Goal: Information Seeking & Learning: Learn about a topic

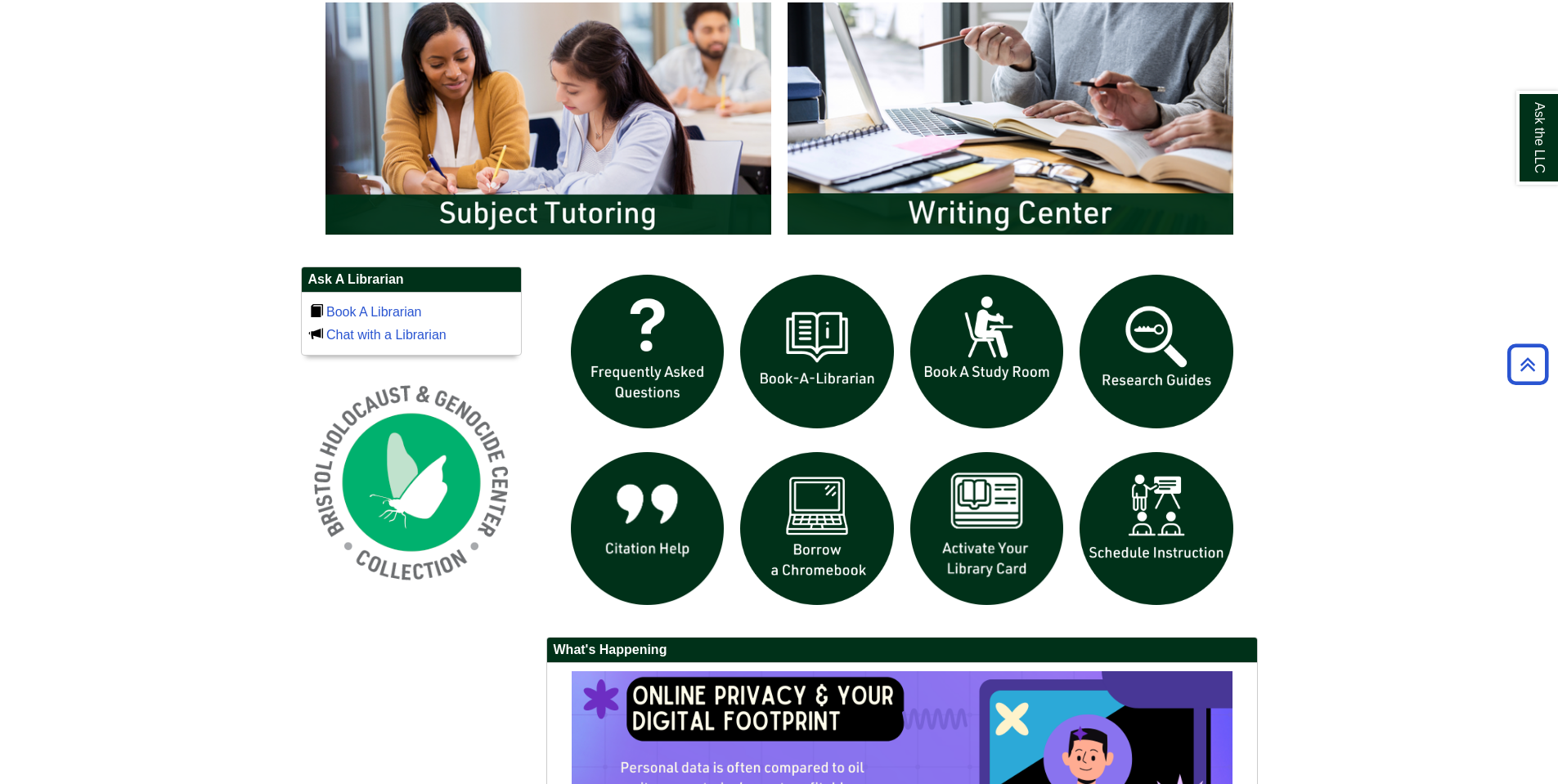
scroll to position [1144, 0]
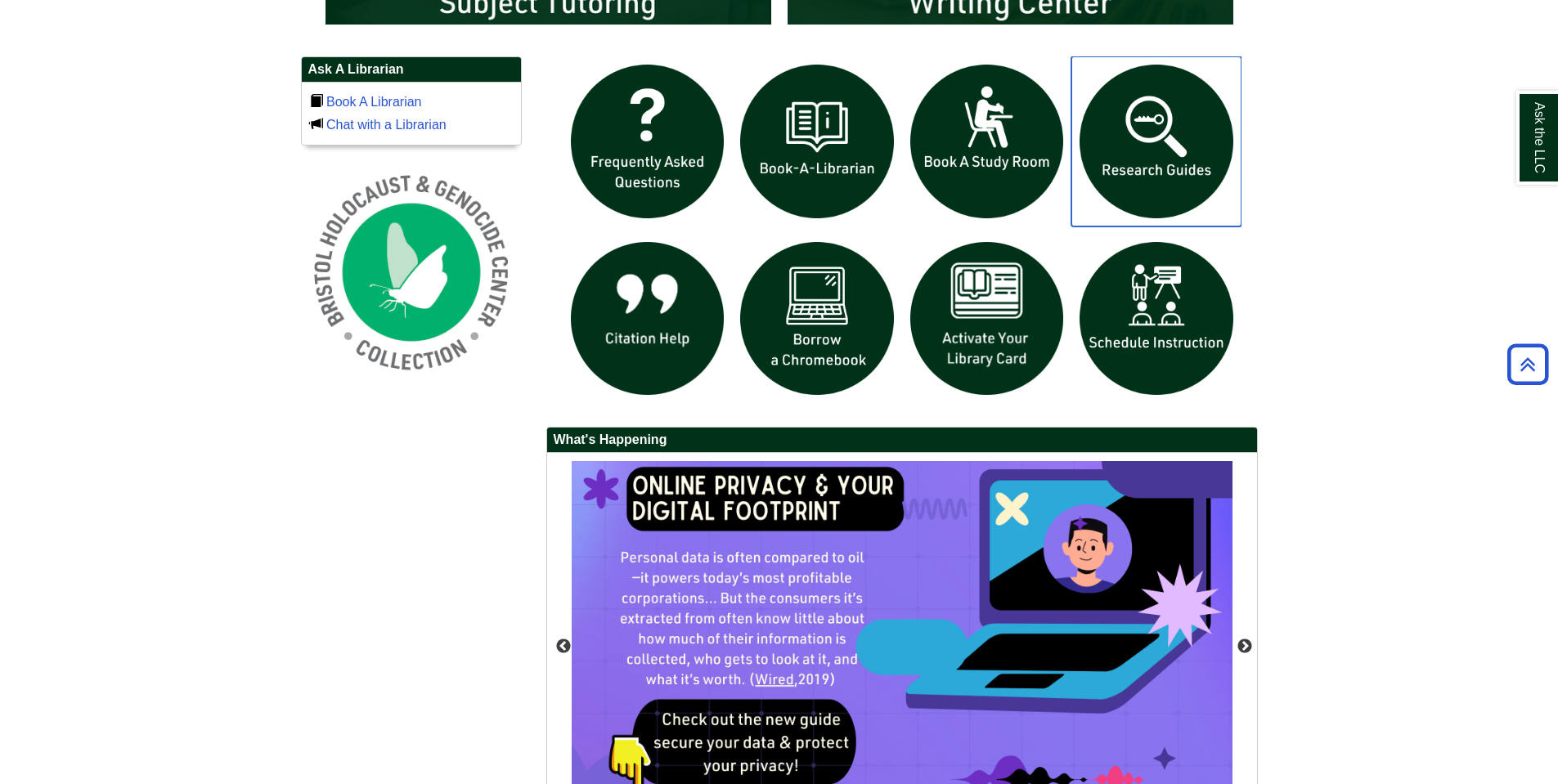
click at [1132, 141] on img "slideshow" at bounding box center [1156, 141] width 170 height 170
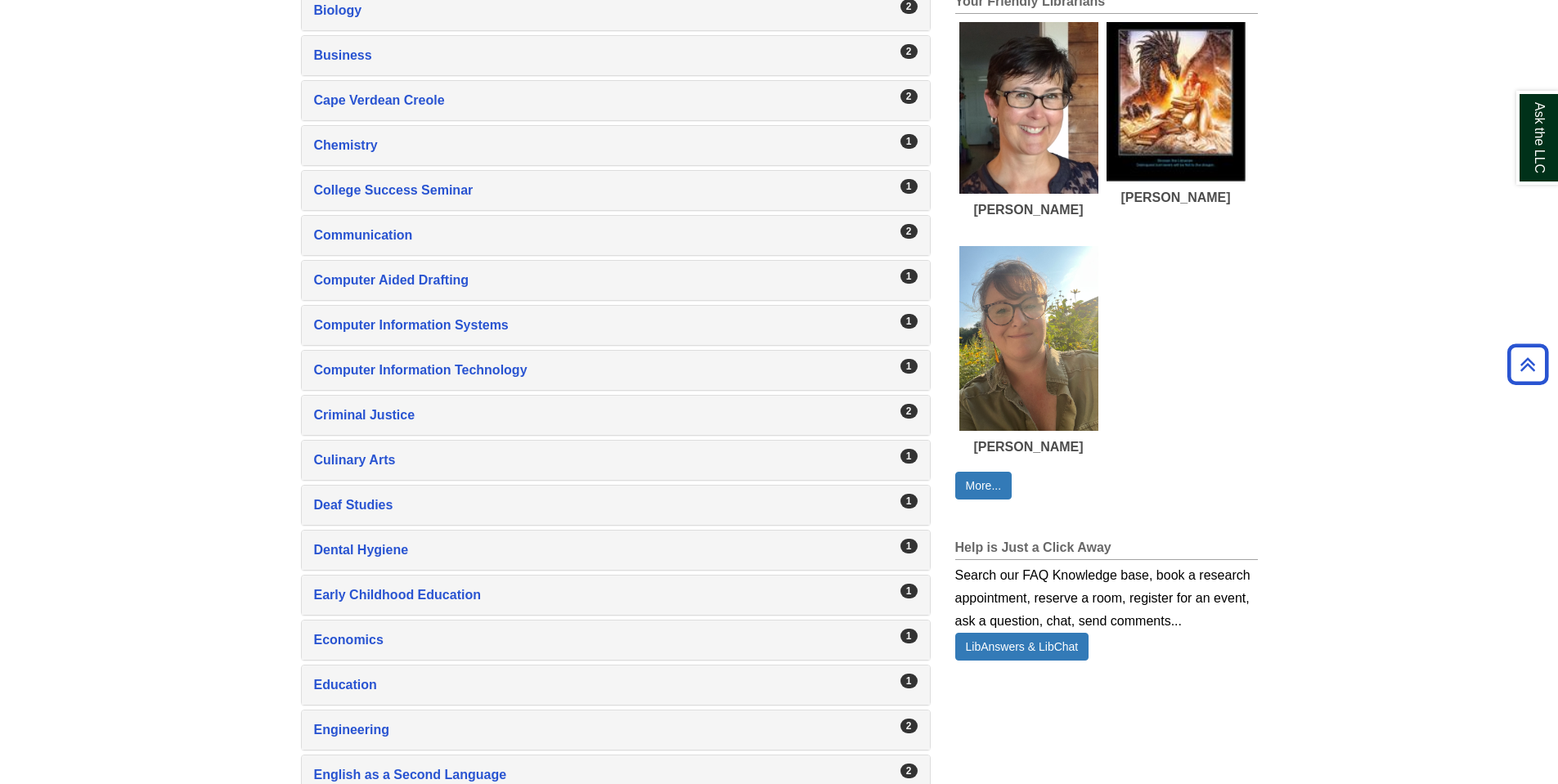
scroll to position [1144, 0]
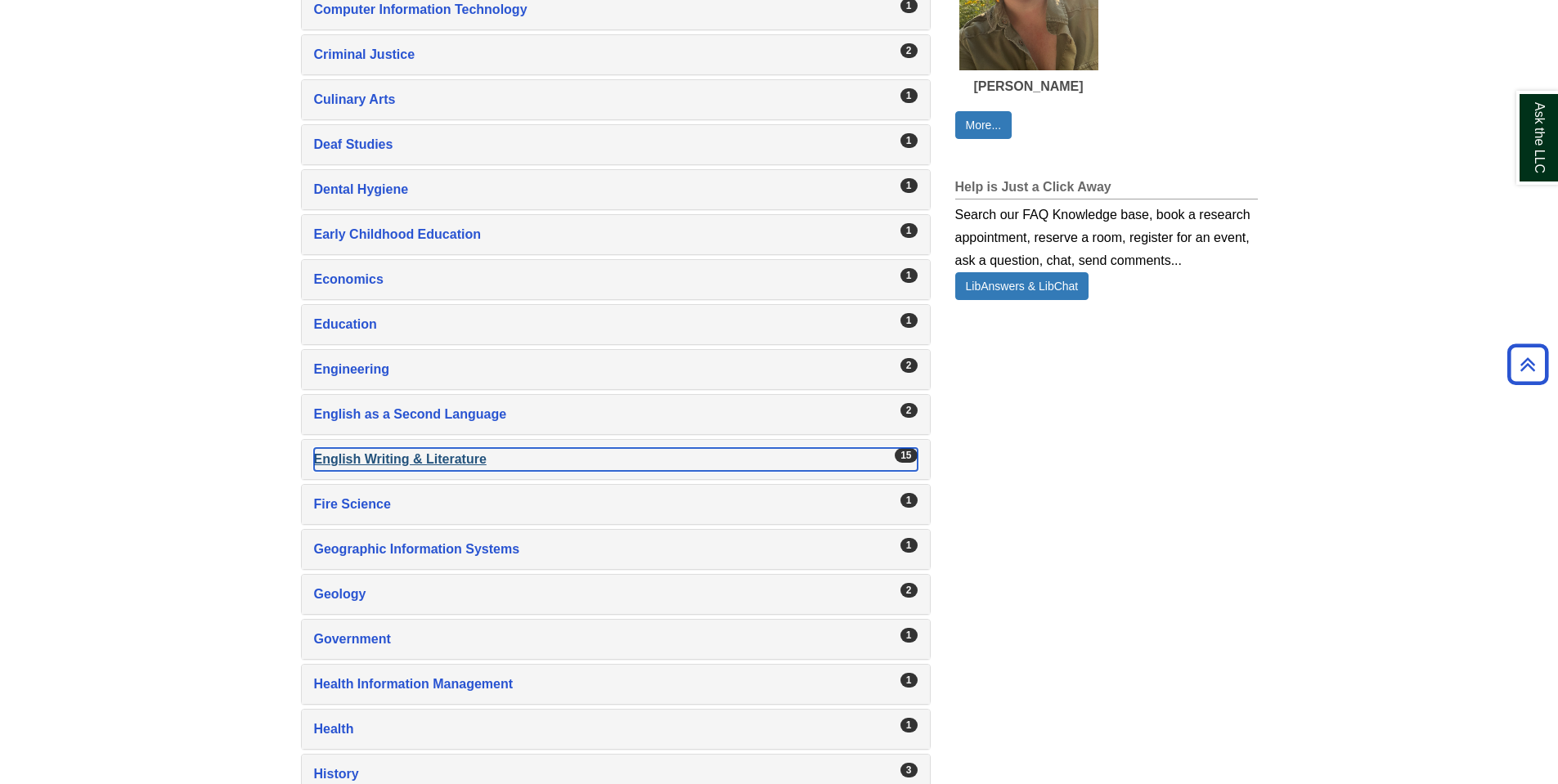
click at [443, 458] on div "English Writing & Literature , 15 guides" at bounding box center [615, 460] width 604 height 23
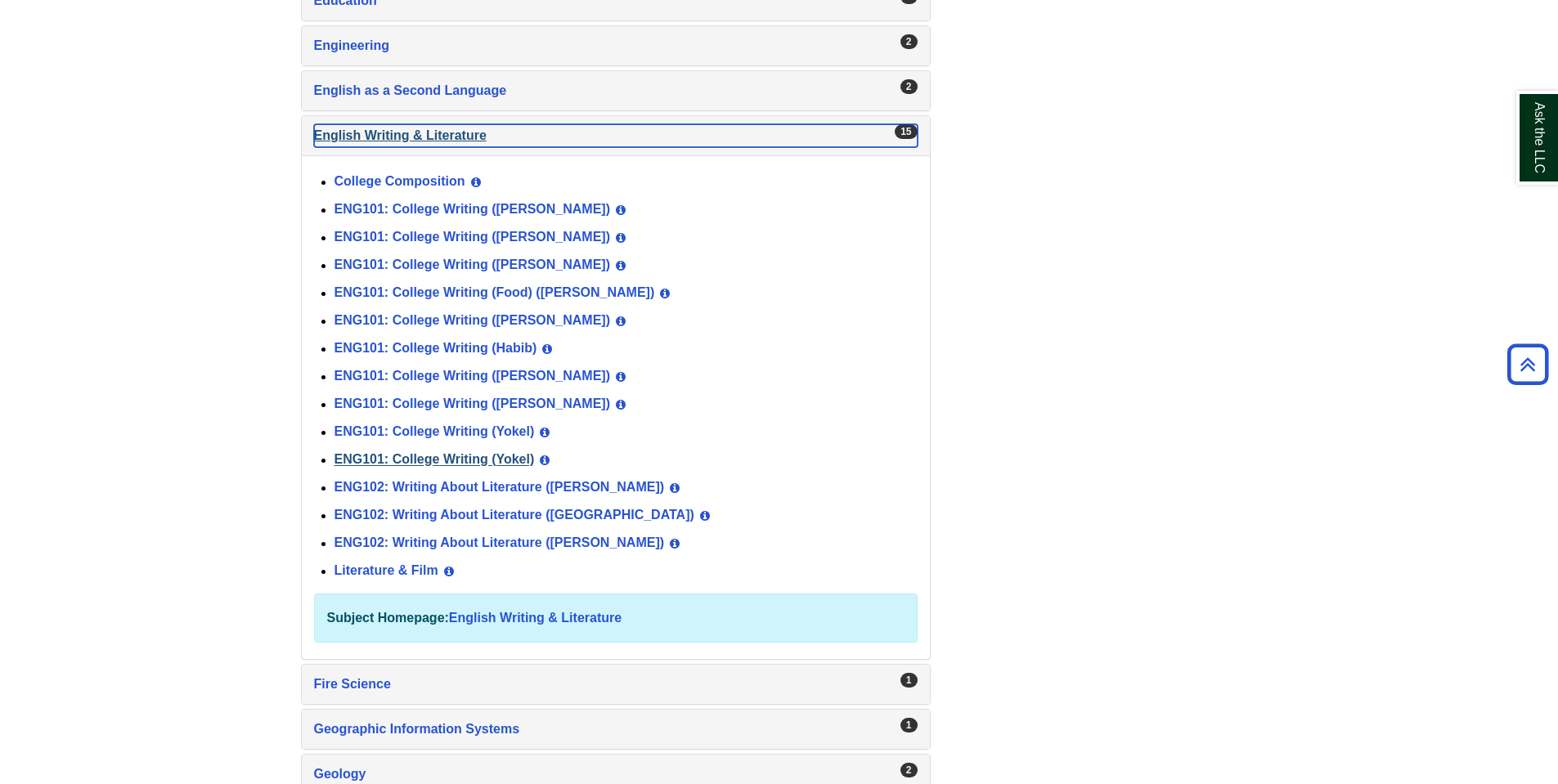
scroll to position [1471, 0]
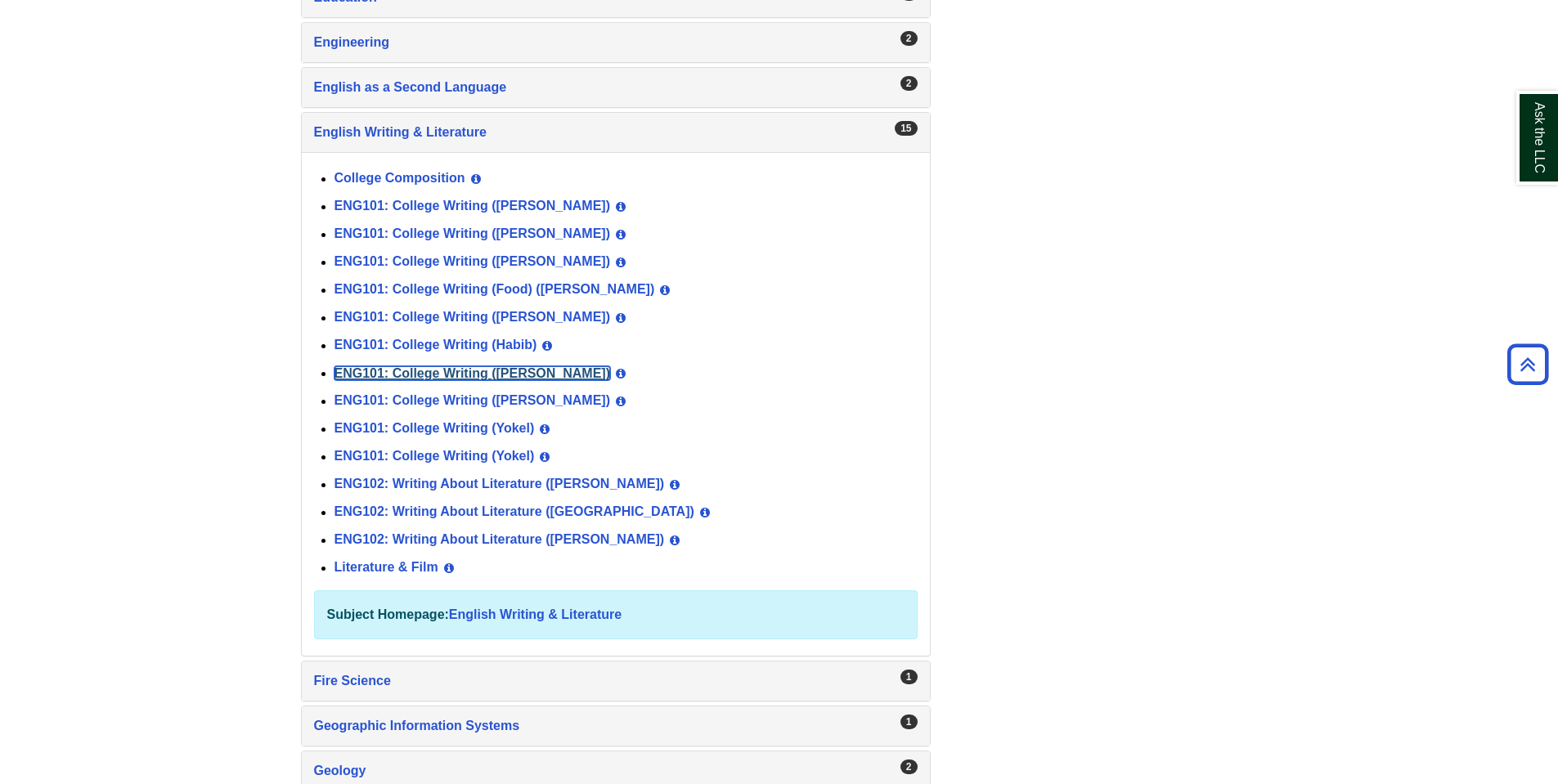
click at [463, 372] on link "ENG101: College Writing ([PERSON_NAME])" at bounding box center [472, 373] width 277 height 14
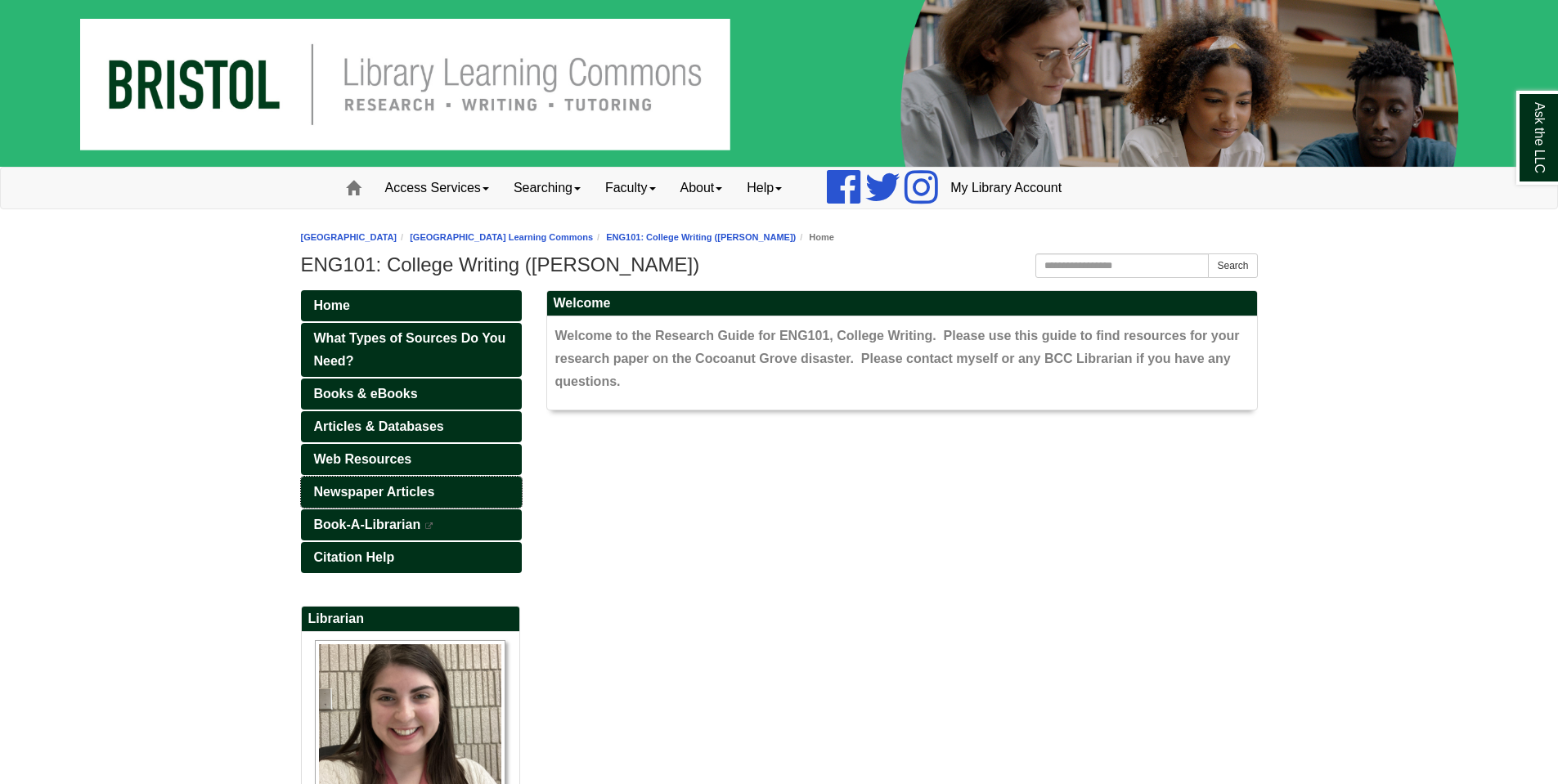
click at [377, 494] on span "Newspaper Articles" at bounding box center [374, 491] width 121 height 14
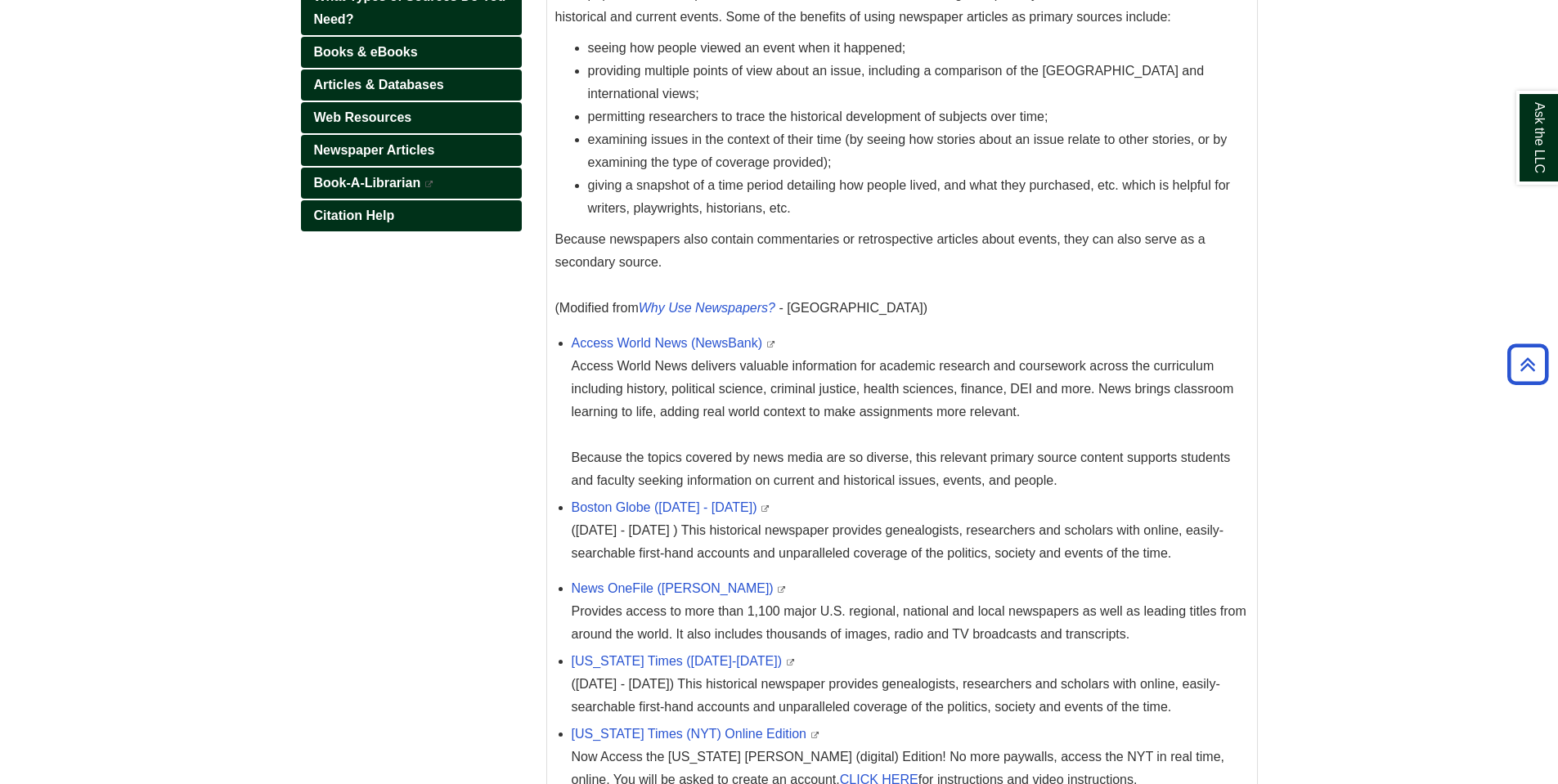
scroll to position [446, 0]
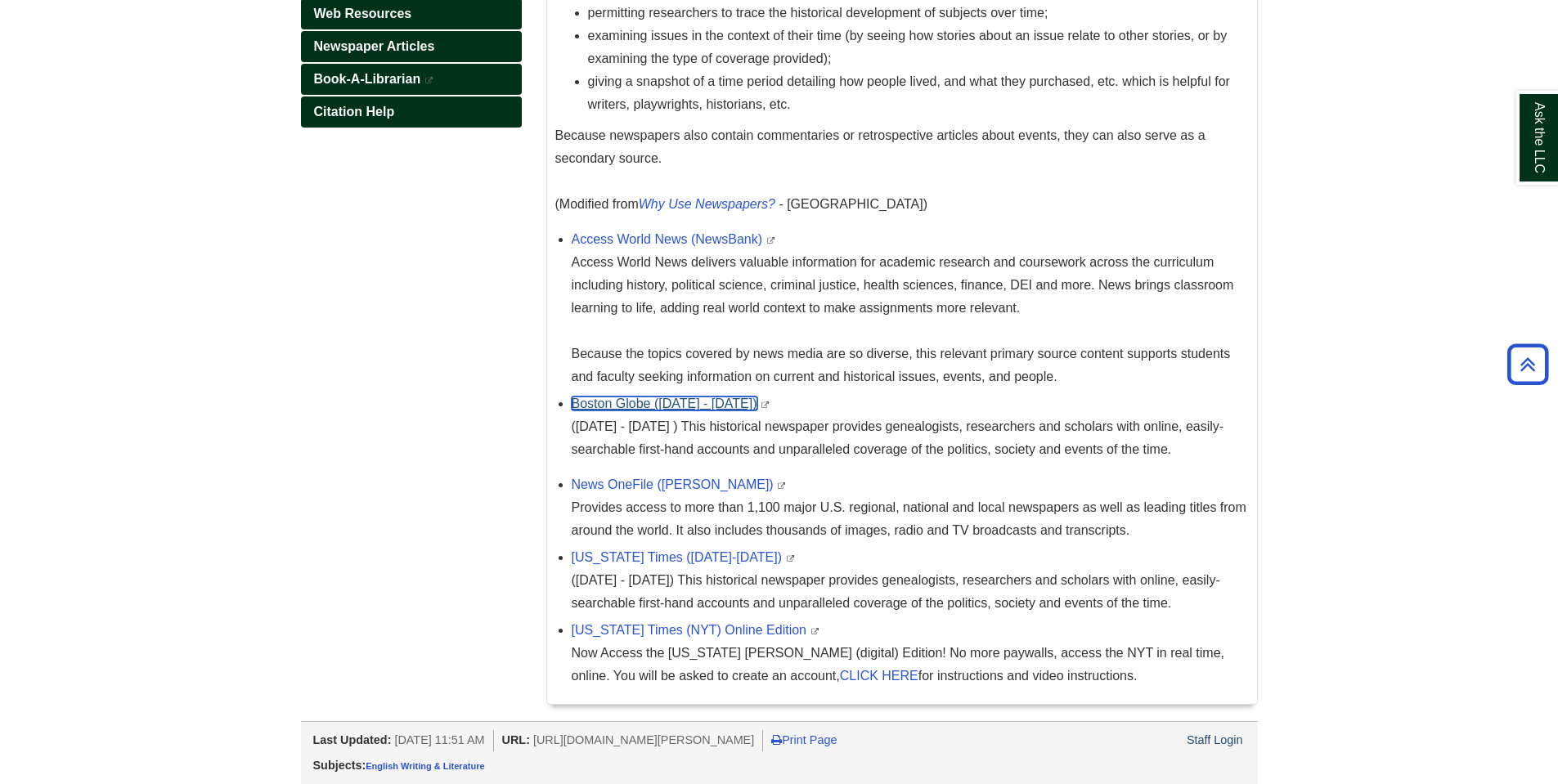
click at [637, 404] on link "Boston Globe ([DATE] - [DATE])" at bounding box center [664, 403] width 186 height 14
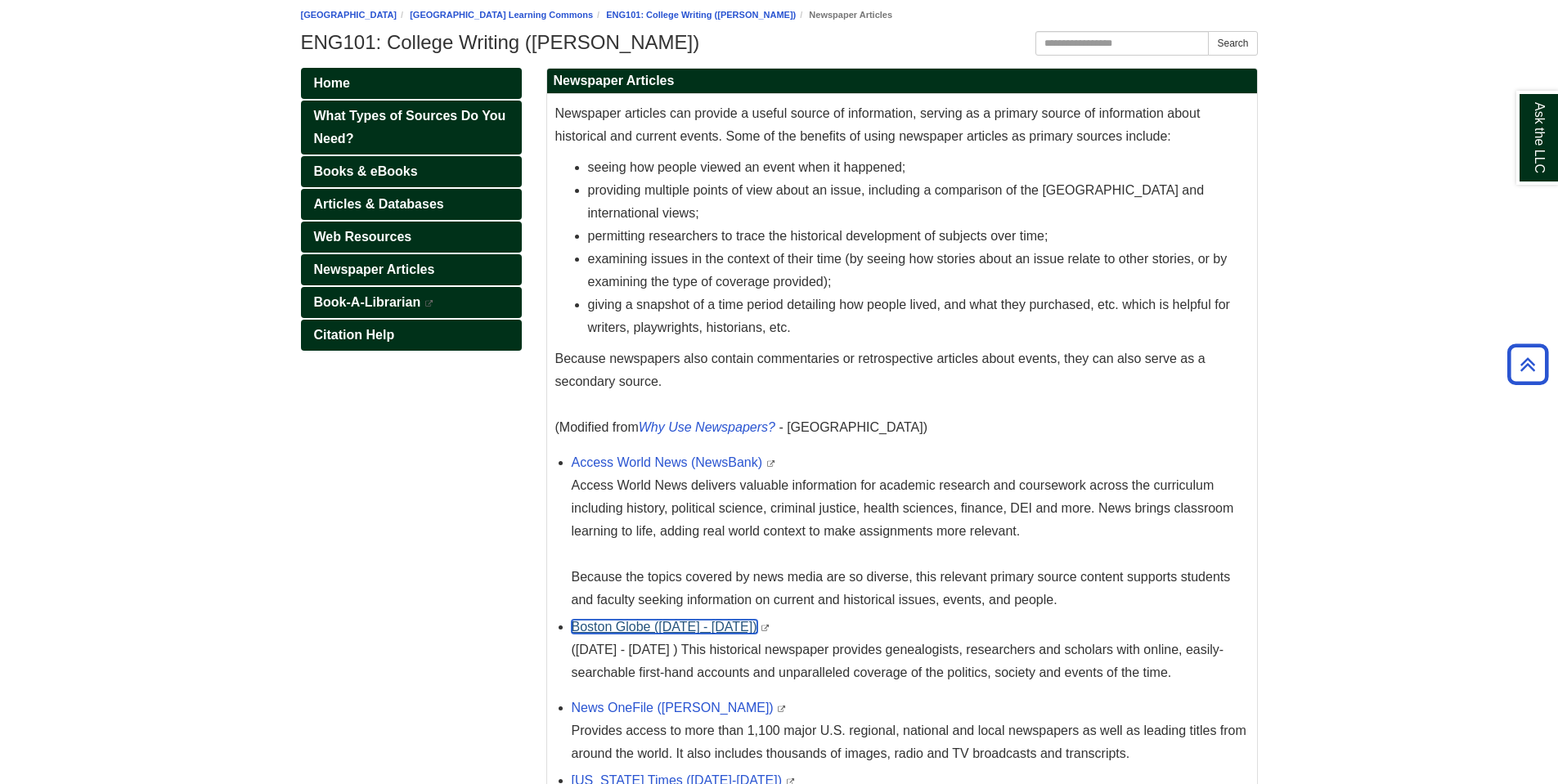
scroll to position [201, 0]
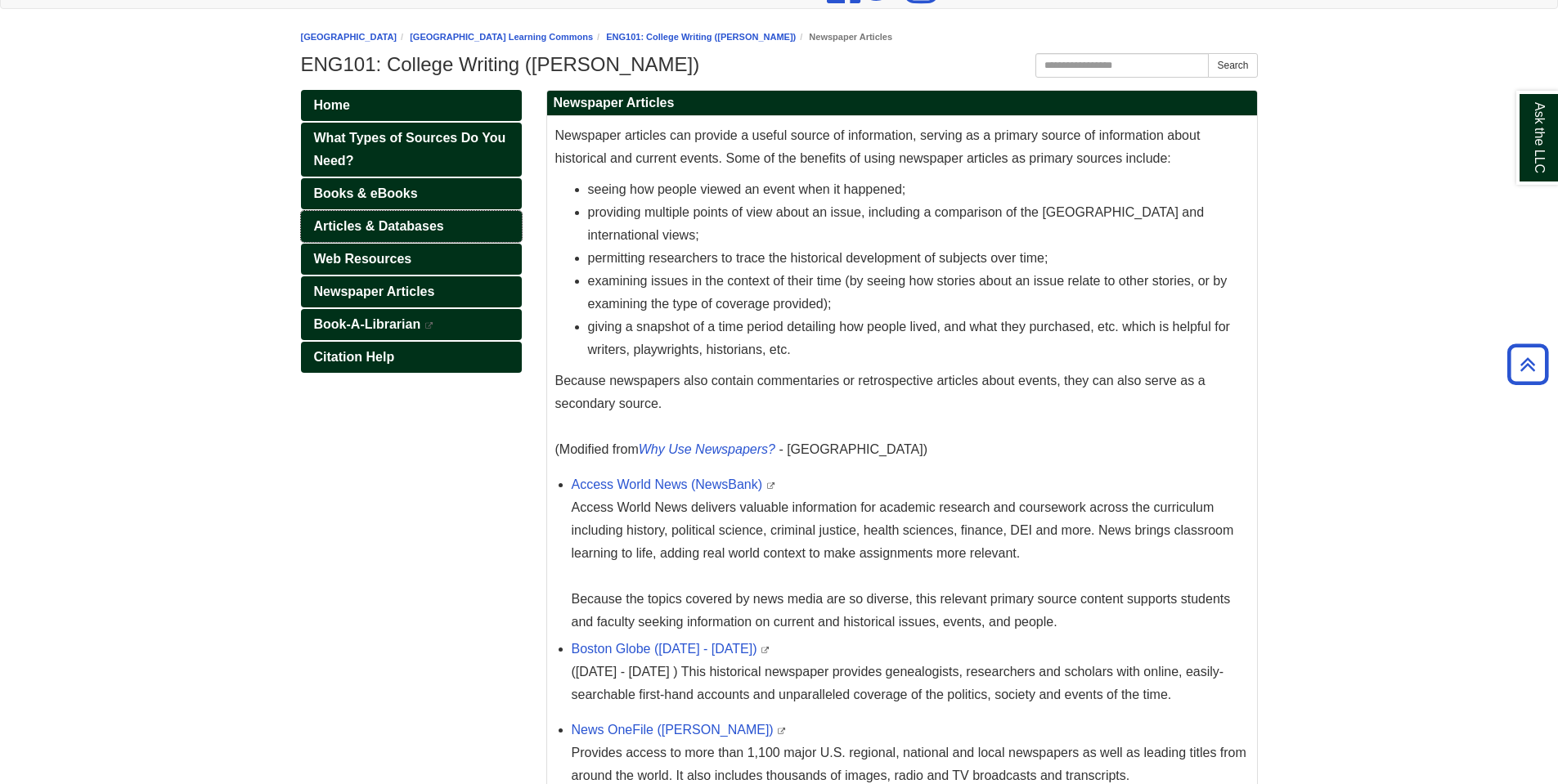
click at [395, 219] on span "Articles & Databases" at bounding box center [378, 225] width 130 height 14
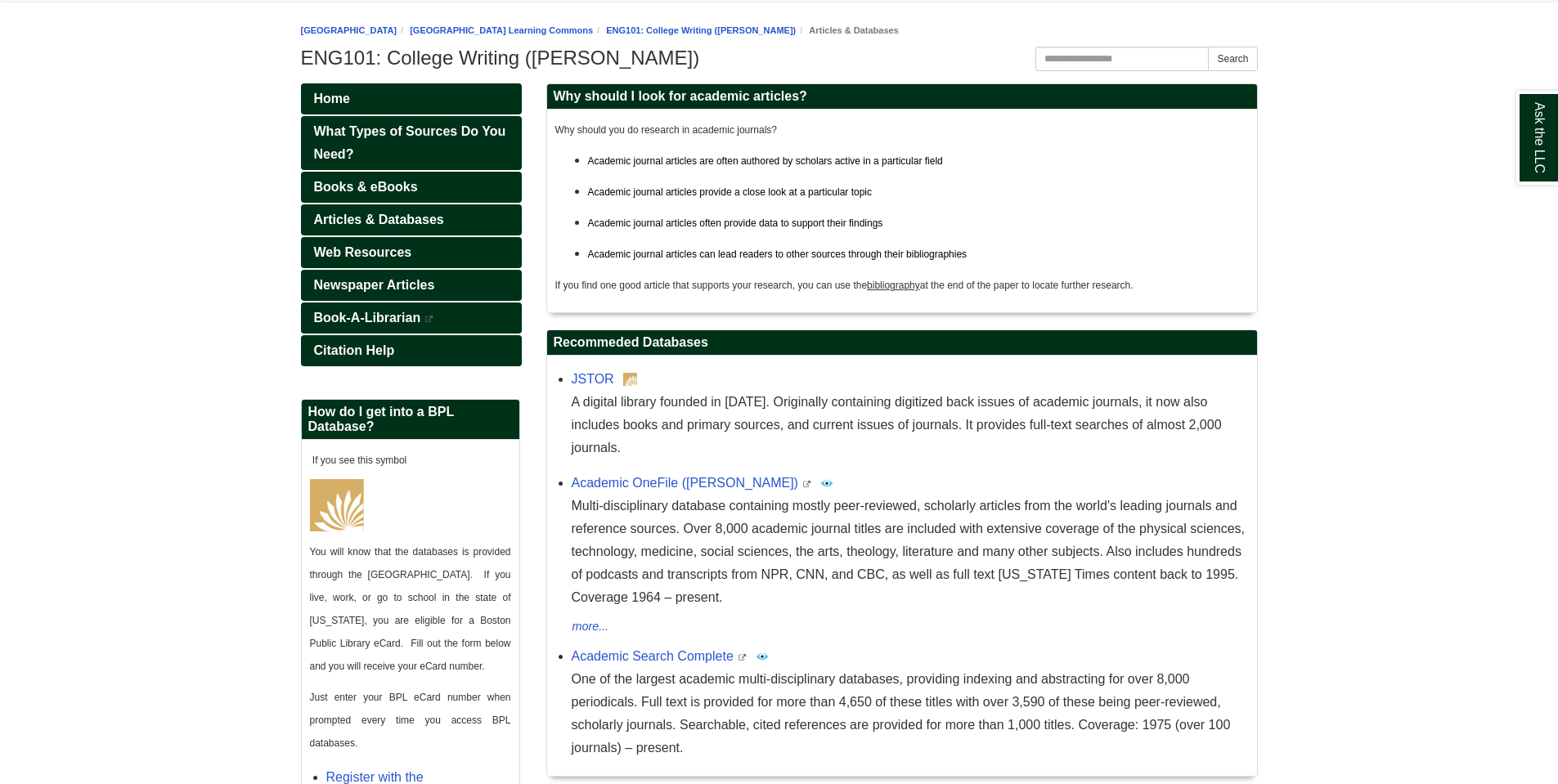
scroll to position [408, 0]
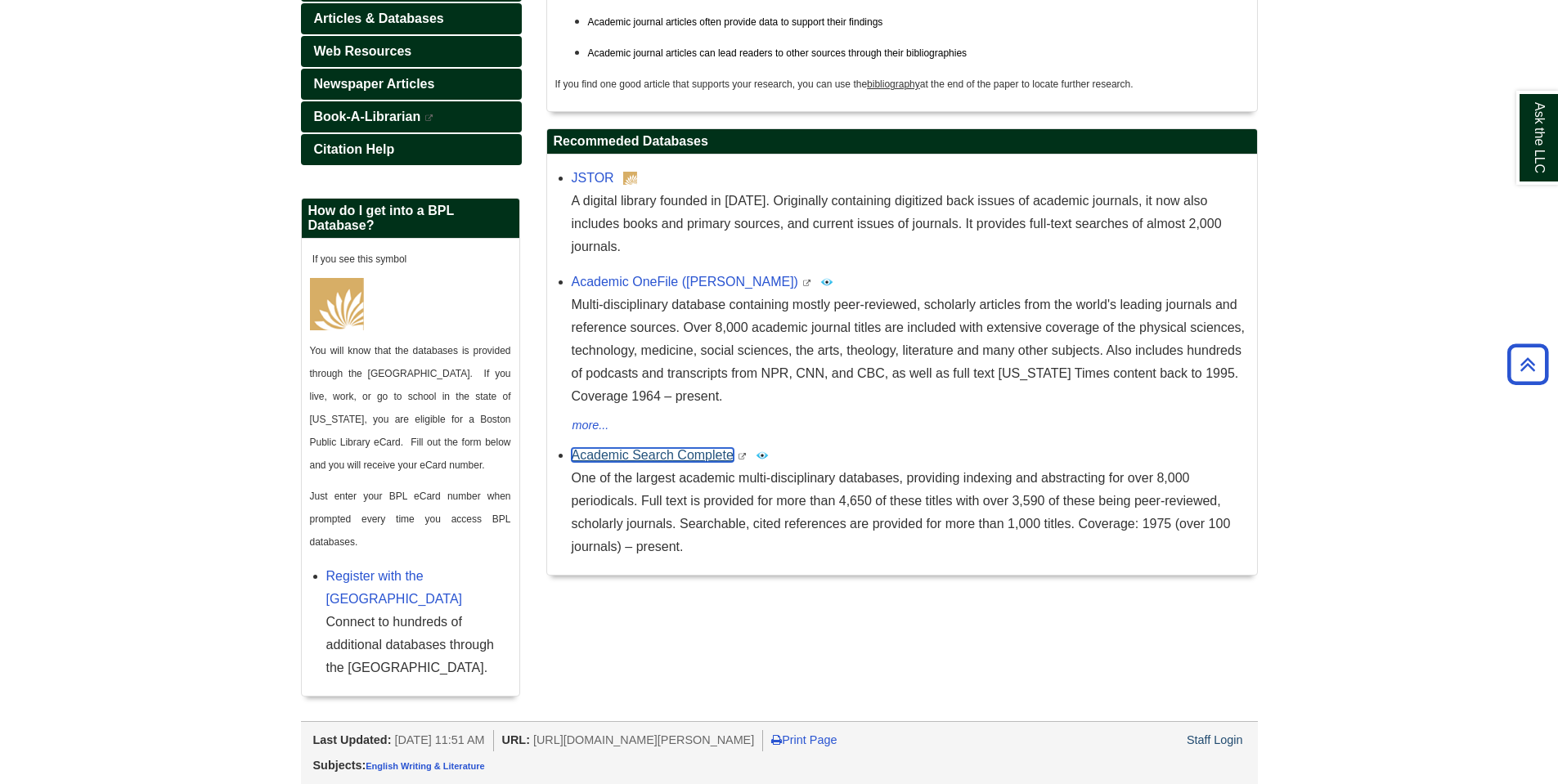
click at [678, 448] on link "Academic Search Complete" at bounding box center [652, 455] width 162 height 14
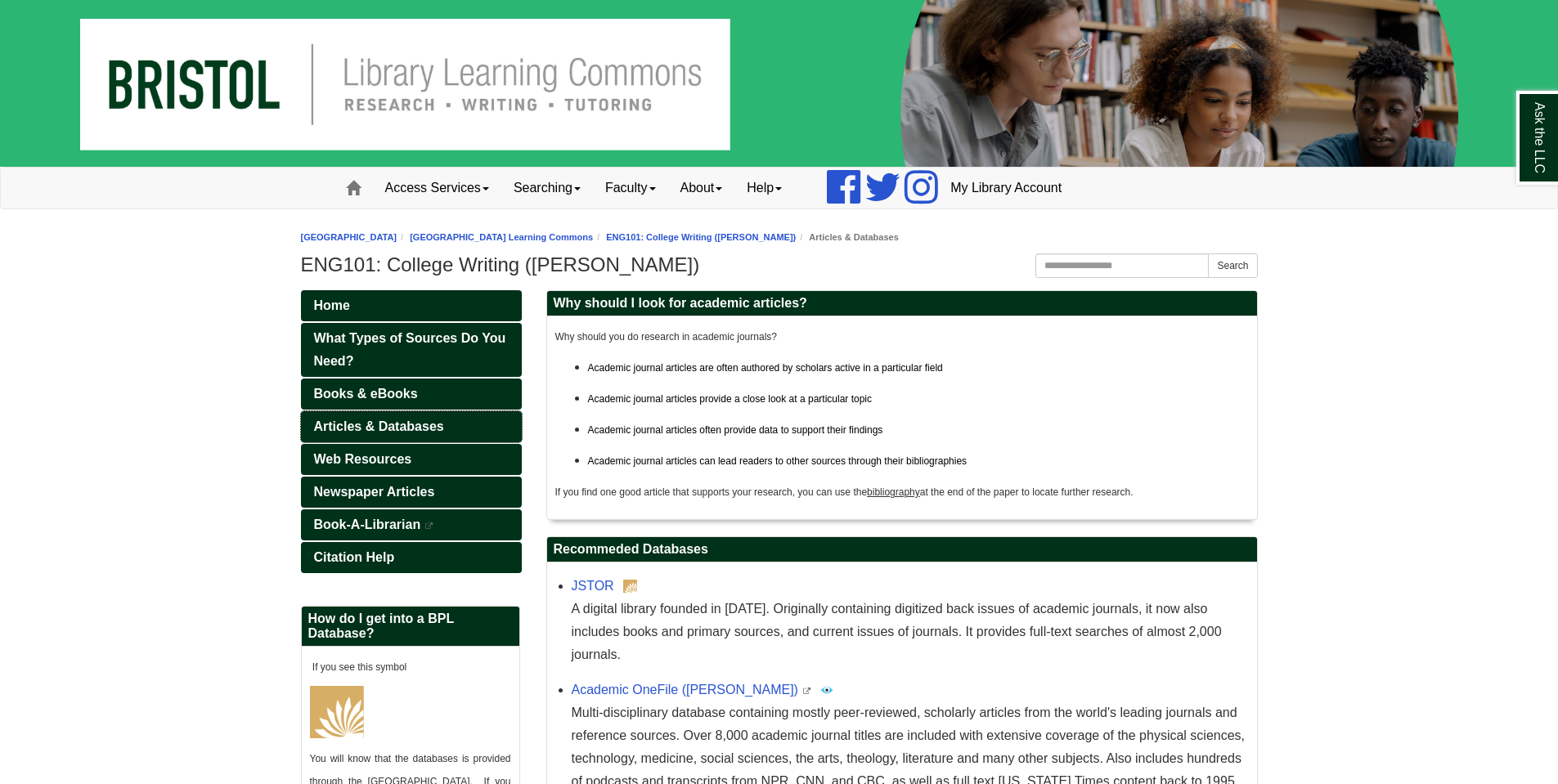
click at [391, 420] on span "Articles & Databases" at bounding box center [378, 426] width 130 height 14
click at [379, 491] on span "Newspaper Articles" at bounding box center [374, 491] width 121 height 14
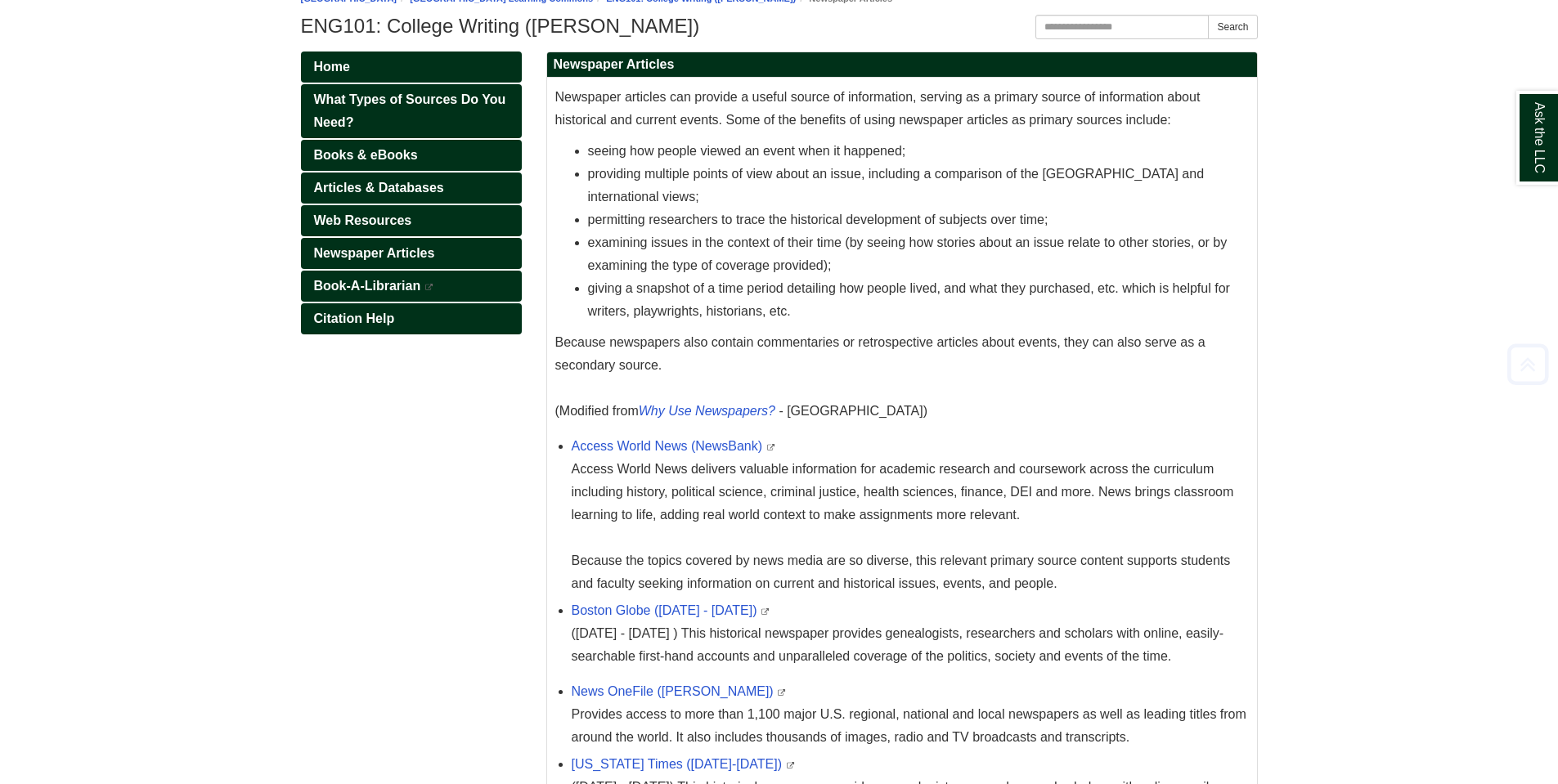
scroll to position [327, 0]
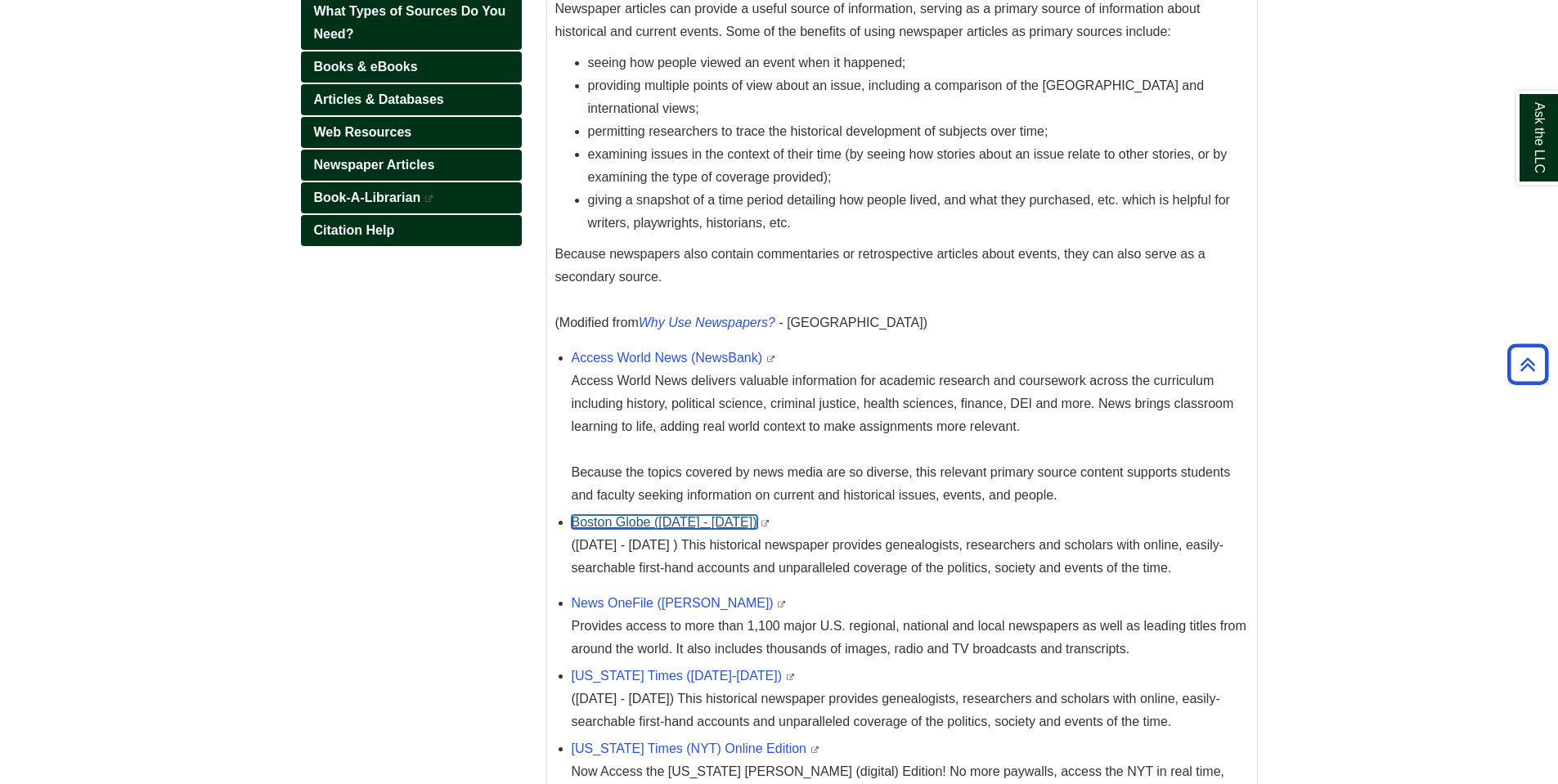
click at [646, 521] on link "Boston Globe ([DATE] - [DATE])" at bounding box center [664, 522] width 186 height 14
